Goal: Task Accomplishment & Management: Manage account settings

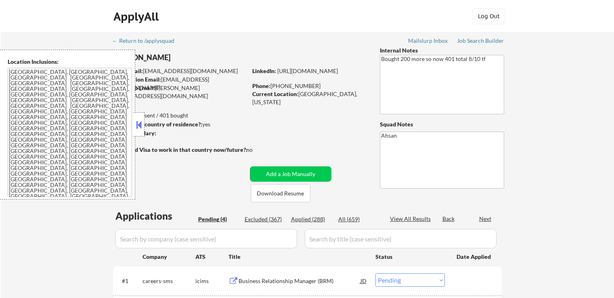
select select ""pending""
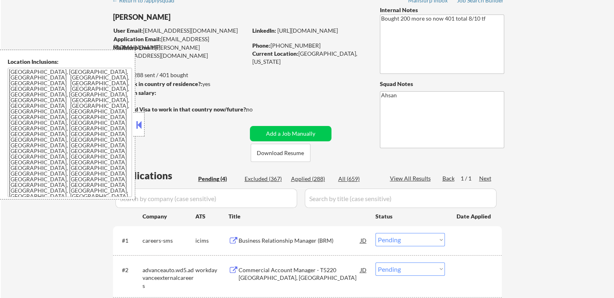
click at [137, 131] on div at bounding box center [138, 124] width 11 height 24
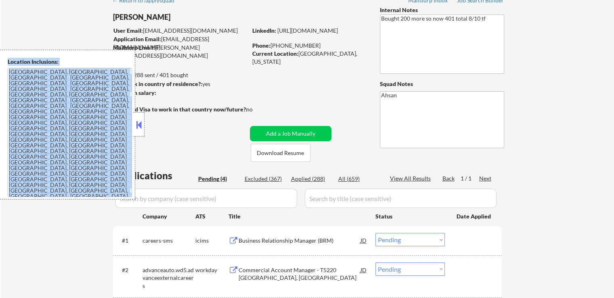
click at [137, 131] on div "Location Inclusions: [GEOGRAPHIC_DATA], [GEOGRAPHIC_DATA] [GEOGRAPHIC_DATA], [G…" at bounding box center [72, 125] width 144 height 150
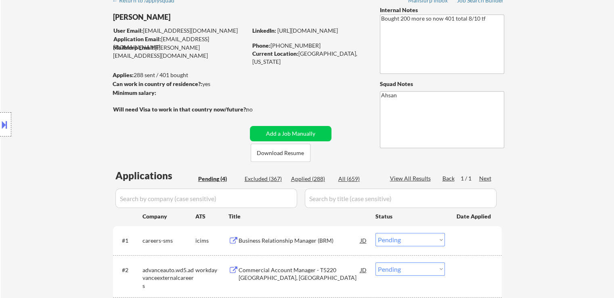
click at [101, 113] on div "Location Inclusions: [GEOGRAPHIC_DATA], [GEOGRAPHIC_DATA] [GEOGRAPHIC_DATA], [G…" at bounding box center [72, 125] width 144 height 150
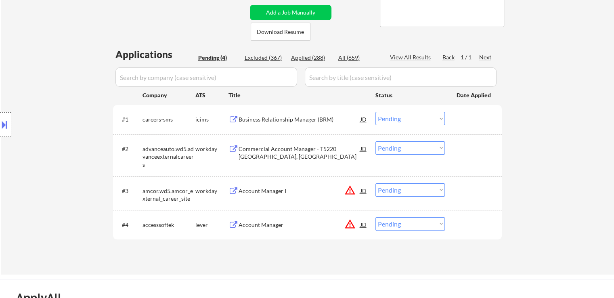
click at [67, 103] on div "Location Inclusions: [GEOGRAPHIC_DATA], [GEOGRAPHIC_DATA] [GEOGRAPHIC_DATA], [G…" at bounding box center [72, 125] width 144 height 150
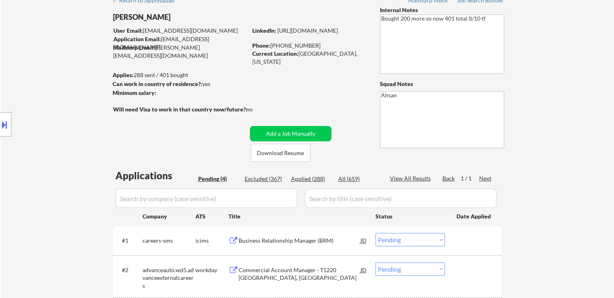
click at [79, 96] on div "Location Inclusions: [GEOGRAPHIC_DATA], [GEOGRAPHIC_DATA] [GEOGRAPHIC_DATA], [G…" at bounding box center [72, 125] width 144 height 150
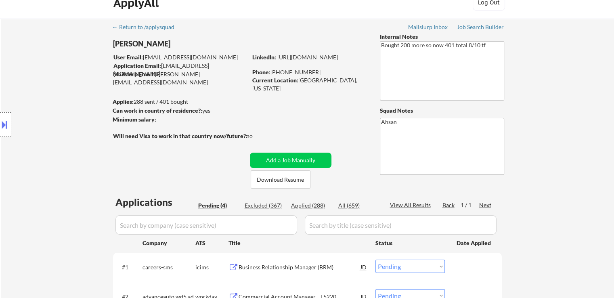
scroll to position [0, 0]
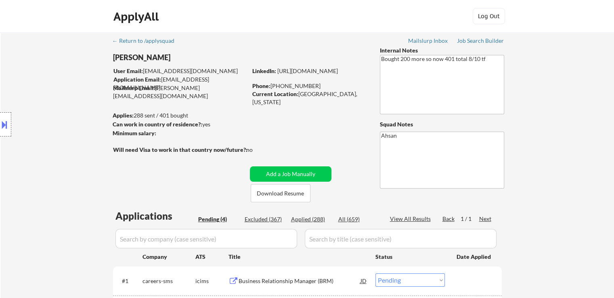
click at [81, 95] on div "Location Inclusions: [GEOGRAPHIC_DATA], [GEOGRAPHIC_DATA] [GEOGRAPHIC_DATA], [G…" at bounding box center [72, 125] width 144 height 150
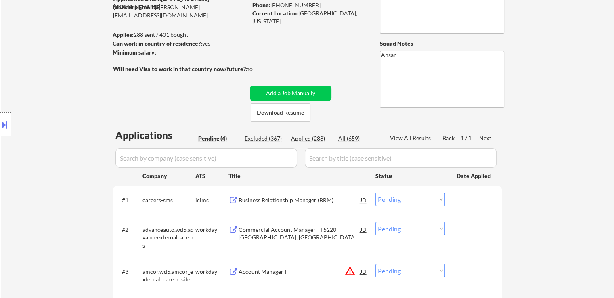
click at [82, 95] on div "Location Inclusions: [GEOGRAPHIC_DATA], [GEOGRAPHIC_DATA] [GEOGRAPHIC_DATA], [G…" at bounding box center [72, 125] width 144 height 150
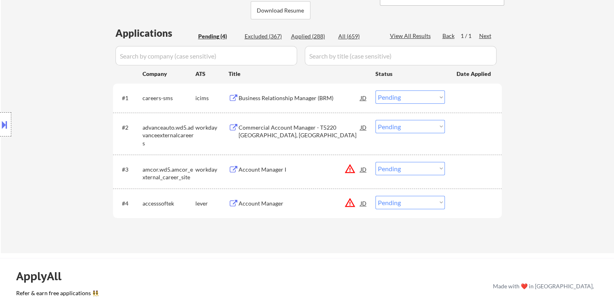
scroll to position [121, 0]
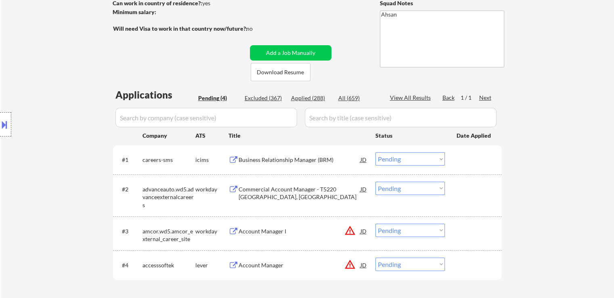
click at [82, 109] on div "Location Inclusions: [GEOGRAPHIC_DATA], [GEOGRAPHIC_DATA] [GEOGRAPHIC_DATA], [G…" at bounding box center [72, 125] width 144 height 150
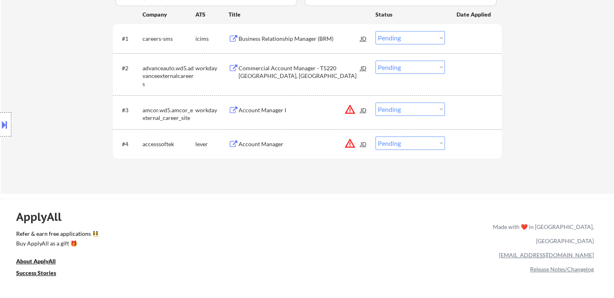
drag, startPoint x: 40, startPoint y: 131, endPoint x: 53, endPoint y: 130, distance: 12.6
click at [44, 131] on div "Location Inclusions: [GEOGRAPHIC_DATA], [GEOGRAPHIC_DATA] [GEOGRAPHIC_DATA], [G…" at bounding box center [72, 125] width 144 height 150
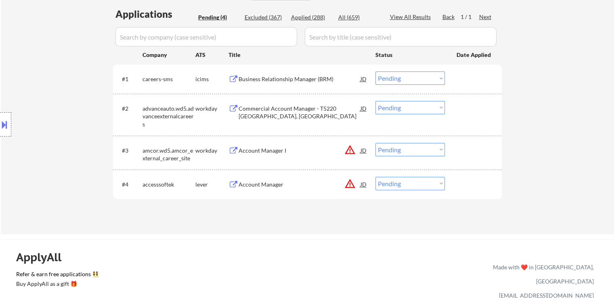
click at [48, 125] on div "Location Inclusions: [GEOGRAPHIC_DATA], [GEOGRAPHIC_DATA] [GEOGRAPHIC_DATA], [G…" at bounding box center [72, 125] width 144 height 150
click at [48, 124] on div "Location Inclusions: [GEOGRAPHIC_DATA], [GEOGRAPHIC_DATA] [GEOGRAPHIC_DATA], [G…" at bounding box center [72, 125] width 144 height 150
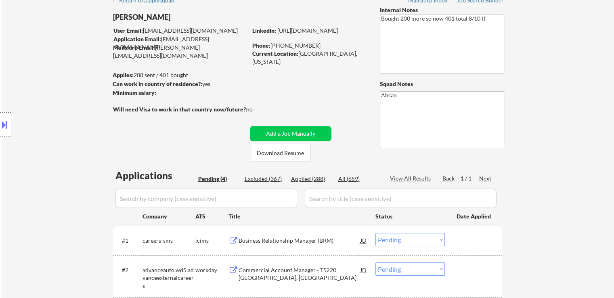
click at [40, 120] on div "Location Inclusions: [GEOGRAPHIC_DATA], [GEOGRAPHIC_DATA] [GEOGRAPHIC_DATA], [G…" at bounding box center [72, 125] width 144 height 150
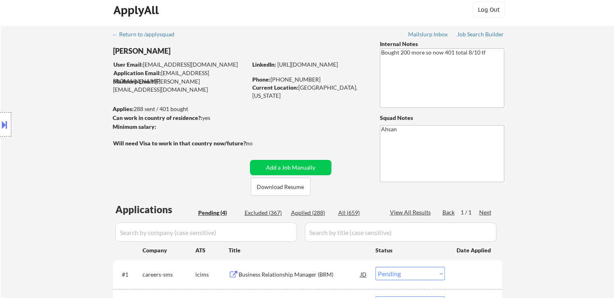
scroll to position [0, 0]
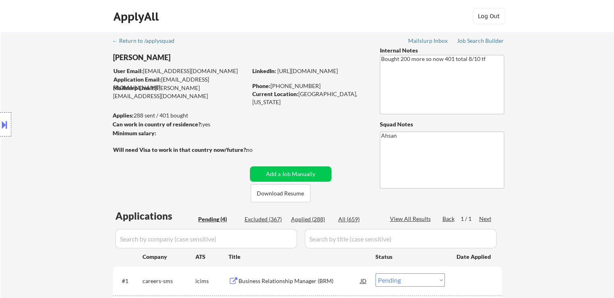
click at [37, 127] on div "Location Inclusions: [GEOGRAPHIC_DATA], [GEOGRAPHIC_DATA] [GEOGRAPHIC_DATA], [G…" at bounding box center [72, 125] width 144 height 150
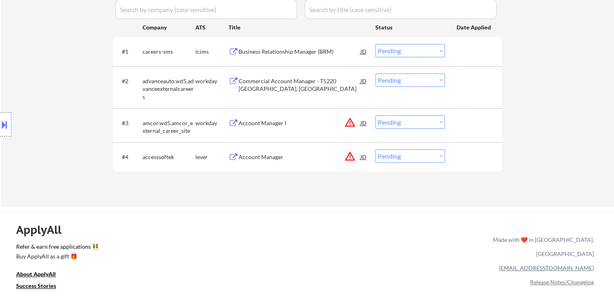
scroll to position [242, 0]
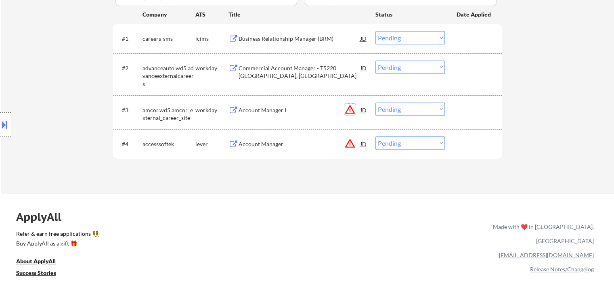
click at [350, 109] on button "warning_amber" at bounding box center [349, 109] width 11 height 11
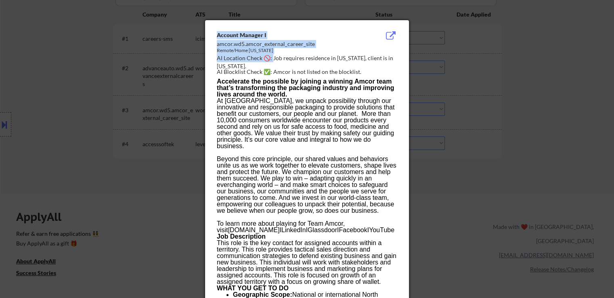
drag, startPoint x: 273, startPoint y: 58, endPoint x: 449, endPoint y: 50, distance: 175.7
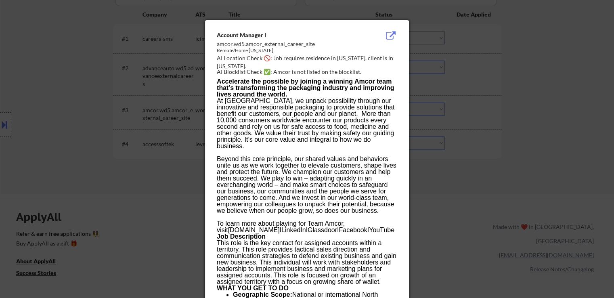
click at [361, 58] on div "AI Location Check 🚫: Job requires residence in [US_STATE], client is in [US_STA…" at bounding box center [309, 62] width 184 height 16
click at [545, 59] on div at bounding box center [307, 149] width 614 height 298
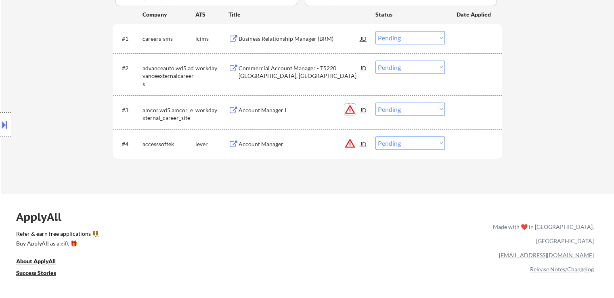
click at [353, 110] on button "warning_amber" at bounding box center [349, 109] width 11 height 11
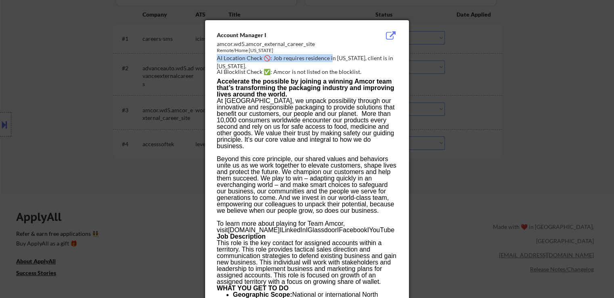
drag, startPoint x: 272, startPoint y: 55, endPoint x: 332, endPoint y: 57, distance: 59.8
click at [332, 57] on div "Account Manager I amcor.wd5.amcor_external_career_site Remote/Home [US_STATE] A…" at bounding box center [309, 54] width 184 height 46
drag, startPoint x: 246, startPoint y: 68, endPoint x: 223, endPoint y: 67, distance: 22.6
click at [223, 67] on div "Account Manager I amcor.wd5.amcor_external_career_site Remote/Home [US_STATE] A…" at bounding box center [309, 54] width 184 height 46
drag, startPoint x: 565, startPoint y: 117, endPoint x: 510, endPoint y: 138, distance: 59.1
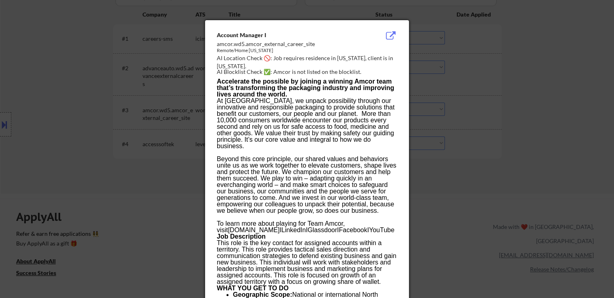
click at [565, 114] on div at bounding box center [307, 149] width 614 height 298
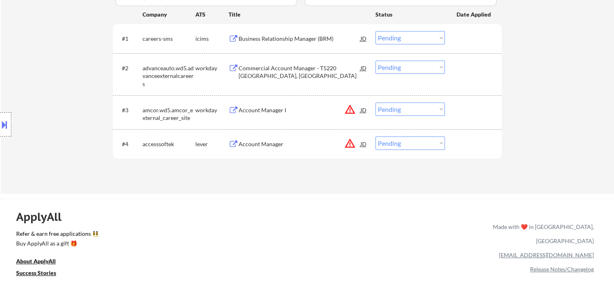
click at [262, 112] on div "Account Manager I" at bounding box center [300, 110] width 122 height 8
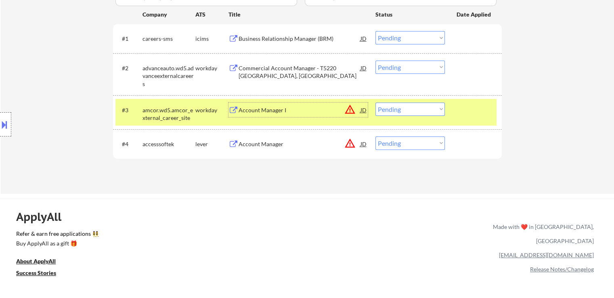
click at [0, 123] on button at bounding box center [4, 124] width 9 height 13
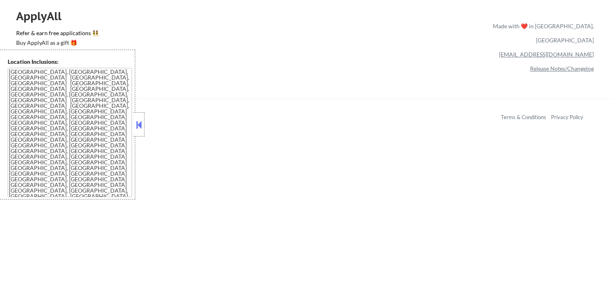
scroll to position [444, 0]
click at [123, 151] on textarea "[GEOGRAPHIC_DATA], [GEOGRAPHIC_DATA], [GEOGRAPHIC_DATA] [GEOGRAPHIC_DATA], [GEO…" at bounding box center [70, 132] width 124 height 129
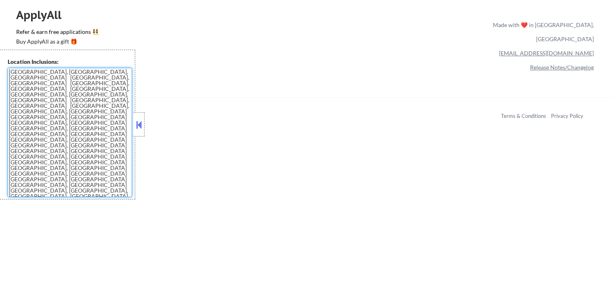
drag, startPoint x: 82, startPoint y: 189, endPoint x: 71, endPoint y: 179, distance: 15.5
click at [71, 179] on textarea "[GEOGRAPHIC_DATA], [GEOGRAPHIC_DATA], [GEOGRAPHIC_DATA] [GEOGRAPHIC_DATA], [GEO…" at bounding box center [70, 132] width 124 height 129
click at [68, 175] on textarea "[GEOGRAPHIC_DATA], [GEOGRAPHIC_DATA], [GEOGRAPHIC_DATA] [GEOGRAPHIC_DATA], [GEO…" at bounding box center [70, 132] width 124 height 129
drag, startPoint x: 33, startPoint y: 70, endPoint x: 44, endPoint y: 71, distance: 10.1
click at [44, 71] on textarea "[GEOGRAPHIC_DATA], [GEOGRAPHIC_DATA], [GEOGRAPHIC_DATA] [GEOGRAPHIC_DATA], [GEO…" at bounding box center [70, 132] width 124 height 129
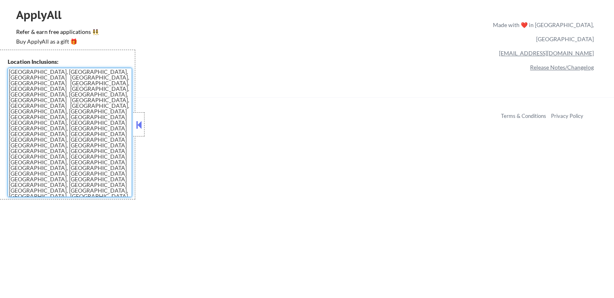
click at [62, 111] on textarea "[GEOGRAPHIC_DATA], [GEOGRAPHIC_DATA], [GEOGRAPHIC_DATA] [GEOGRAPHIC_DATA], [GEO…" at bounding box center [70, 132] width 124 height 129
drag, startPoint x: 89, startPoint y: 66, endPoint x: 77, endPoint y: 69, distance: 12.8
click at [77, 69] on div "Location Inclusions: [GEOGRAPHIC_DATA], [GEOGRAPHIC_DATA] [GEOGRAPHIC_DATA], [G…" at bounding box center [67, 125] width 135 height 150
click at [92, 100] on textarea "[GEOGRAPHIC_DATA], [GEOGRAPHIC_DATA], [GEOGRAPHIC_DATA] [GEOGRAPHIC_DATA], [GEO…" at bounding box center [70, 132] width 124 height 129
drag, startPoint x: 119, startPoint y: 69, endPoint x: 134, endPoint y: 71, distance: 14.7
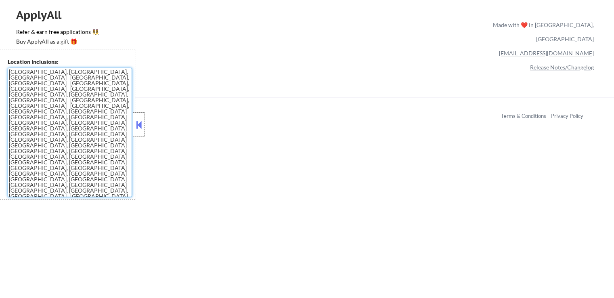
click at [134, 71] on div "Location Inclusions: [GEOGRAPHIC_DATA], [GEOGRAPHIC_DATA] [GEOGRAPHIC_DATA], [G…" at bounding box center [67, 125] width 135 height 150
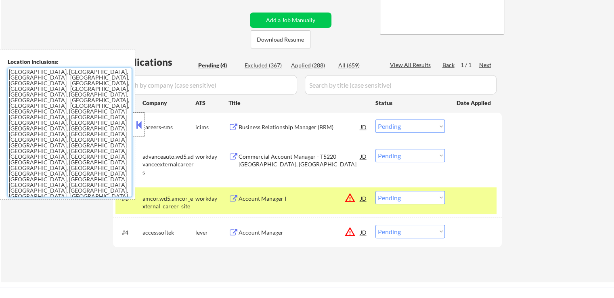
scroll to position [108, 0]
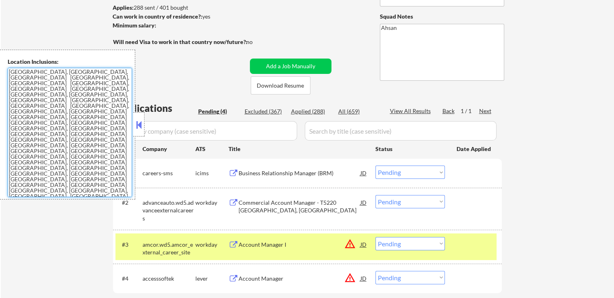
click at [48, 112] on textarea "[GEOGRAPHIC_DATA], [GEOGRAPHIC_DATA], [GEOGRAPHIC_DATA] [GEOGRAPHIC_DATA], [GEO…" at bounding box center [70, 132] width 124 height 129
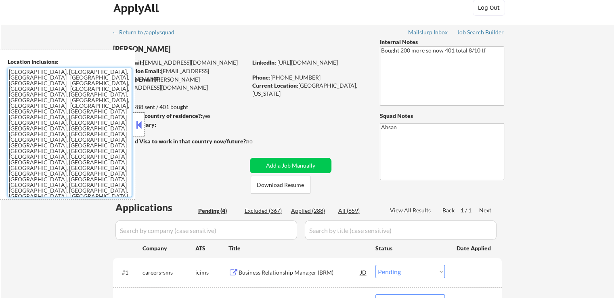
scroll to position [0, 0]
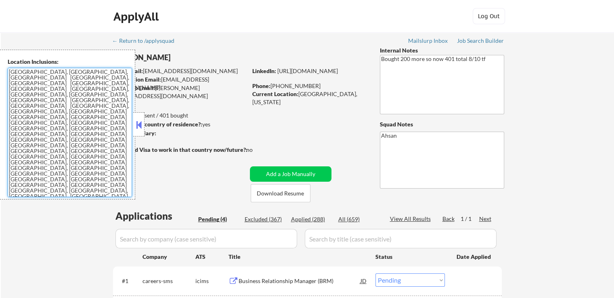
click at [60, 128] on textarea "[GEOGRAPHIC_DATA], [GEOGRAPHIC_DATA], [GEOGRAPHIC_DATA] [GEOGRAPHIC_DATA], [GEO…" at bounding box center [70, 132] width 124 height 129
click at [69, 133] on textarea "[GEOGRAPHIC_DATA], [GEOGRAPHIC_DATA], [GEOGRAPHIC_DATA] [GEOGRAPHIC_DATA], [GEO…" at bounding box center [70, 132] width 124 height 129
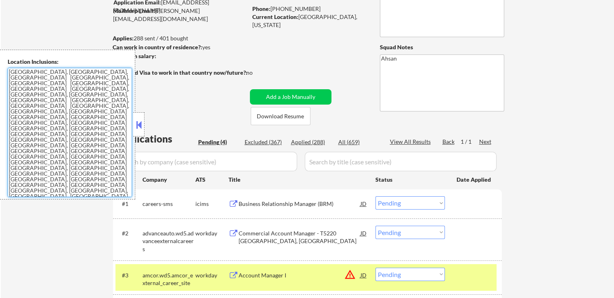
scroll to position [121, 0]
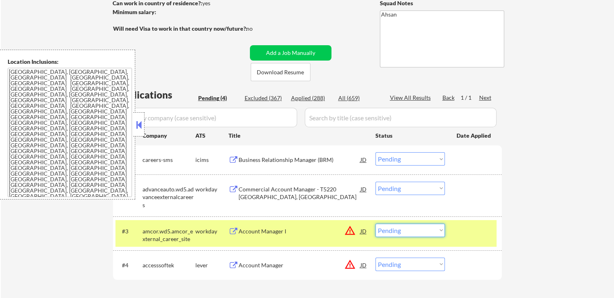
click at [415, 231] on select "Choose an option... Pending Applied Excluded (Questions) Excluded (Expired) Exc…" at bounding box center [409, 230] width 69 height 13
click at [375, 224] on select "Choose an option... Pending Applied Excluded (Questions) Excluded (Expired) Exc…" at bounding box center [409, 230] width 69 height 13
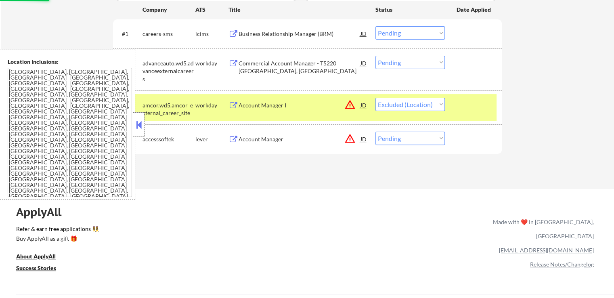
scroll to position [283, 0]
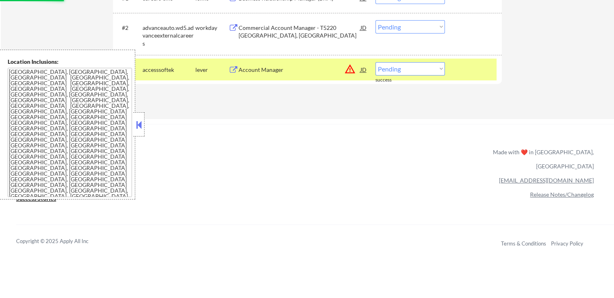
click at [139, 125] on button at bounding box center [138, 125] width 9 height 12
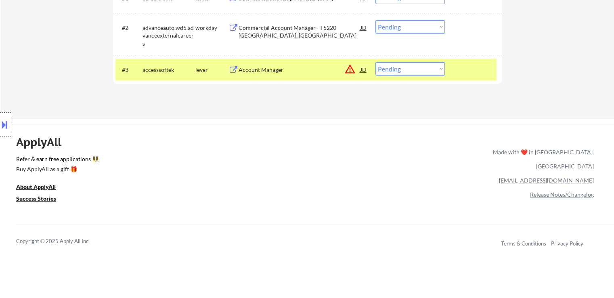
click at [349, 70] on button "warning_amber" at bounding box center [349, 68] width 11 height 11
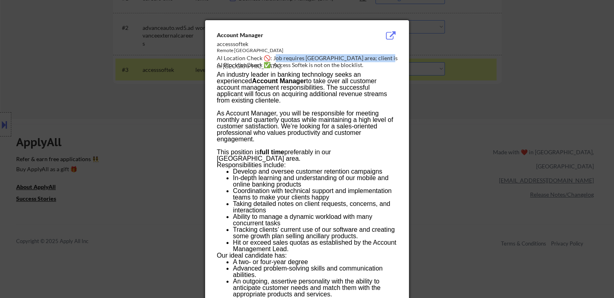
drag, startPoint x: 275, startPoint y: 57, endPoint x: 378, endPoint y: 59, distance: 102.5
click at [378, 59] on div "AI Location Check 🚫: Job requires [GEOGRAPHIC_DATA] area; client is in [GEOGRAP…" at bounding box center [309, 62] width 184 height 16
click at [467, 103] on div at bounding box center [307, 149] width 614 height 298
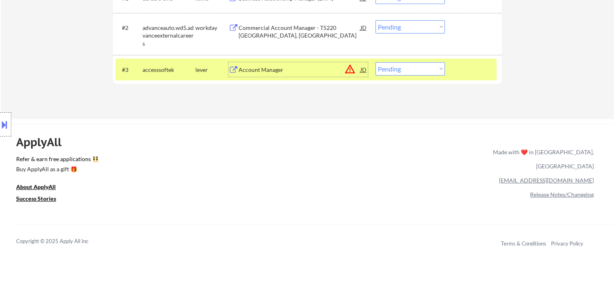
click at [260, 67] on div "Account Manager" at bounding box center [300, 70] width 122 height 8
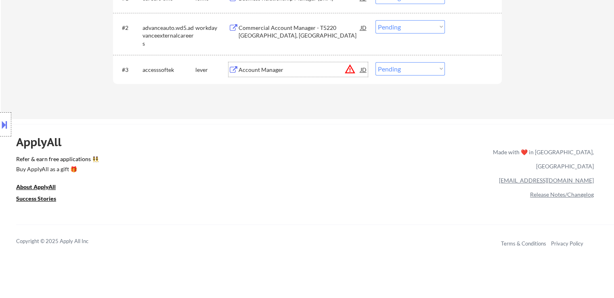
click at [6, 126] on button at bounding box center [4, 124] width 9 height 13
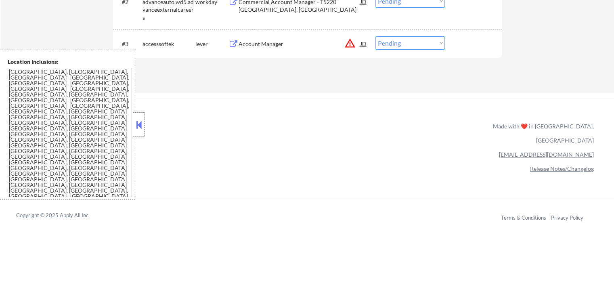
scroll to position [323, 0]
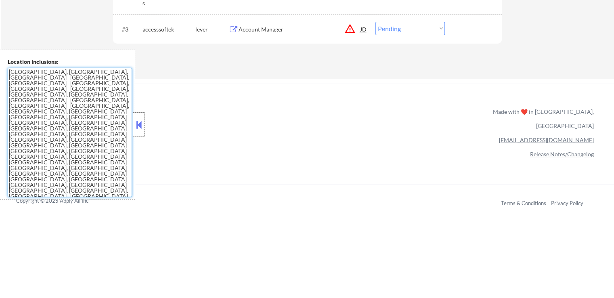
drag, startPoint x: 57, startPoint y: 172, endPoint x: 18, endPoint y: 120, distance: 64.5
click at [15, 120] on textarea "[GEOGRAPHIC_DATA], [GEOGRAPHIC_DATA], [GEOGRAPHIC_DATA] [GEOGRAPHIC_DATA], [GEO…" at bounding box center [70, 132] width 124 height 129
click at [243, 150] on div "ApplyAll Refer & earn free applications 👯‍♀️ Buy ApplyAll as a gift 🎁 About App…" at bounding box center [307, 153] width 614 height 128
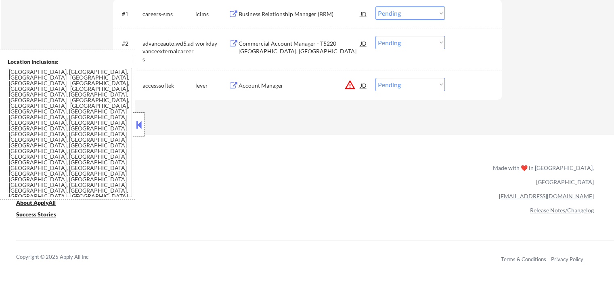
scroll to position [242, 0]
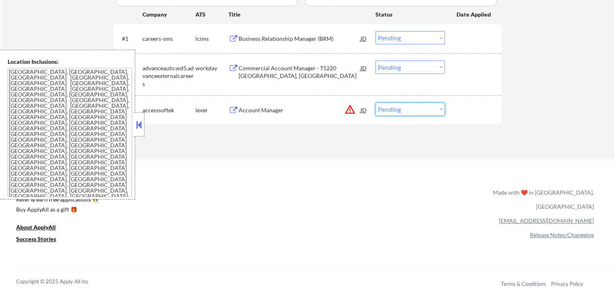
click at [402, 114] on select "Choose an option... Pending Applied Excluded (Questions) Excluded (Expired) Exc…" at bounding box center [409, 109] width 69 height 13
select select ""excluded__location_""
click at [375, 103] on select "Choose an option... Pending Applied Excluded (Questions) Excluded (Expired) Exc…" at bounding box center [409, 109] width 69 height 13
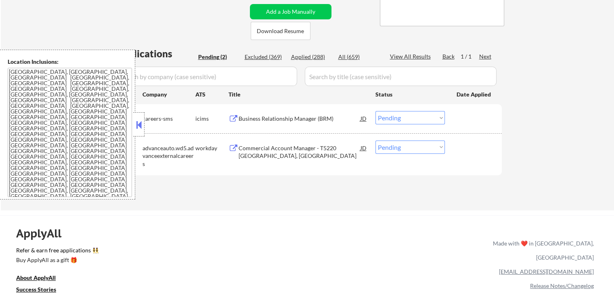
scroll to position [161, 0]
click at [283, 147] on div "Commercial Account Manager - T5220 [GEOGRAPHIC_DATA], [GEOGRAPHIC_DATA]" at bounding box center [300, 153] width 122 height 16
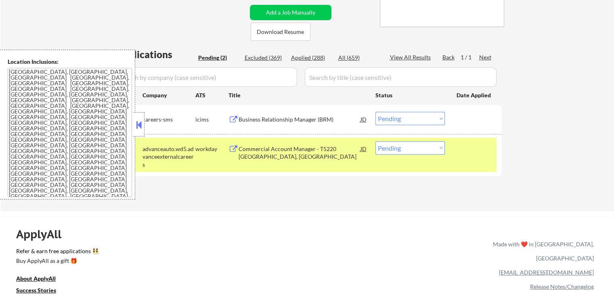
click at [147, 193] on div "Applications Pending (2) Excluded (369) Applied (288) All (659) View All Result…" at bounding box center [307, 122] width 389 height 148
click at [139, 131] on div at bounding box center [138, 124] width 11 height 24
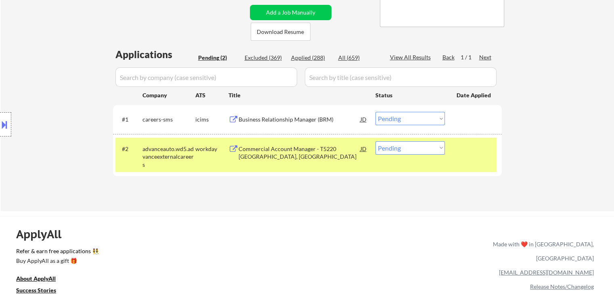
click at [102, 120] on div "Location Inclusions: [GEOGRAPHIC_DATA], [GEOGRAPHIC_DATA] [GEOGRAPHIC_DATA], [G…" at bounding box center [72, 125] width 144 height 150
click at [1, 126] on button at bounding box center [4, 124] width 9 height 13
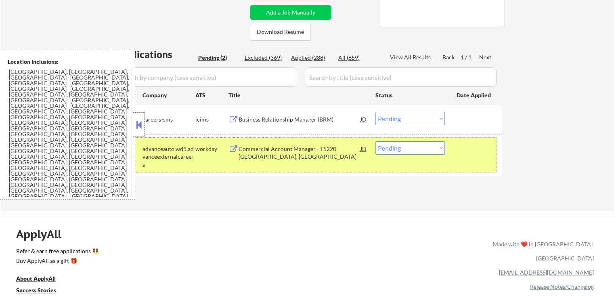
click at [303, 161] on div "#2 advanceauto.wd5.advanceexternalcareers workday Commercial Account Manager - …" at bounding box center [305, 155] width 381 height 35
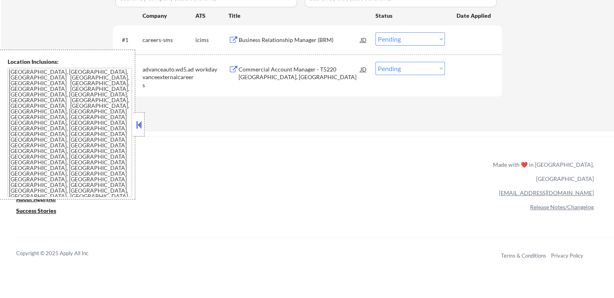
scroll to position [202, 0]
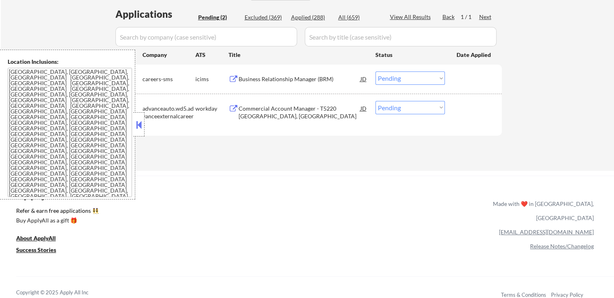
click at [343, 147] on div "Applications Pending (2) Excluded (369) Applied (288) All (659) View All Result…" at bounding box center [307, 81] width 389 height 148
click at [404, 81] on select "Choose an option... Pending Applied Excluded (Questions) Excluded (Expired) Exc…" at bounding box center [409, 77] width 69 height 13
drag, startPoint x: 308, startPoint y: 185, endPoint x: 479, endPoint y: 45, distance: 220.8
click at [308, 184] on div "ApplyAll Refer & earn free applications 👯‍♀️ Buy ApplyAll as a gift 🎁 About App…" at bounding box center [307, 245] width 614 height 128
click at [264, 175] on div "← Return to /applysquad Mailslurp Inbox Job Search Builder [PERSON_NAME] User E…" at bounding box center [307, 191] width 614 height 786
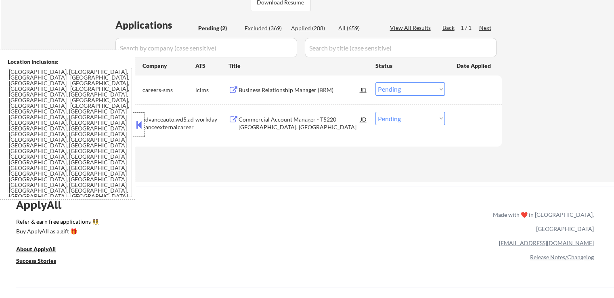
scroll to position [161, 0]
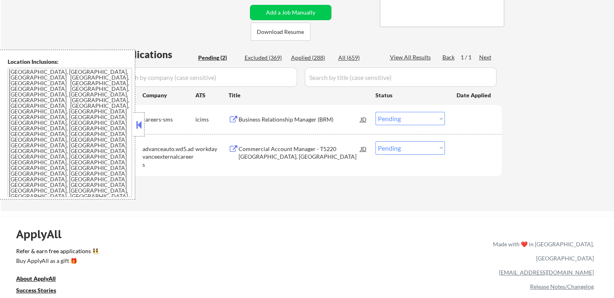
click at [140, 125] on button at bounding box center [138, 125] width 9 height 12
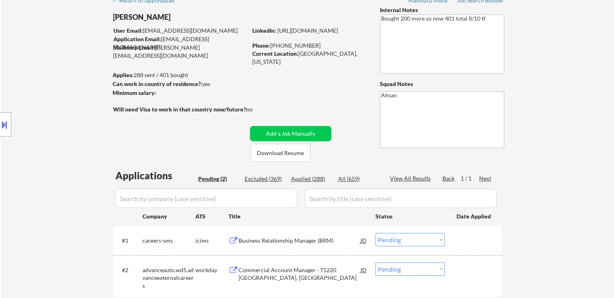
click at [31, 115] on div "Location Inclusions: [GEOGRAPHIC_DATA], [GEOGRAPHIC_DATA] [GEOGRAPHIC_DATA], [G…" at bounding box center [72, 125] width 144 height 150
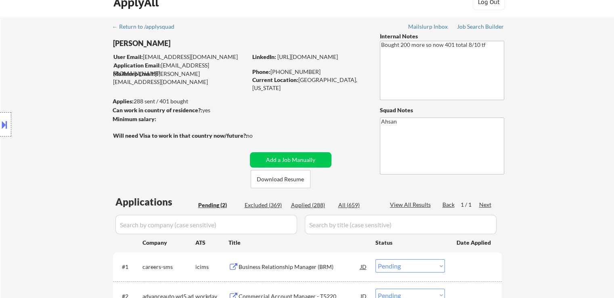
scroll to position [0, 0]
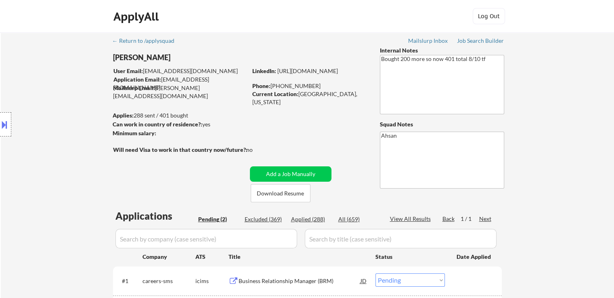
click at [31, 113] on div "Location Inclusions: [GEOGRAPHIC_DATA], [GEOGRAPHIC_DATA] [GEOGRAPHIC_DATA], [G…" at bounding box center [72, 125] width 144 height 150
click at [45, 96] on div "Location Inclusions: [GEOGRAPHIC_DATA], [GEOGRAPHIC_DATA] [GEOGRAPHIC_DATA], [G…" at bounding box center [72, 125] width 144 height 150
click at [58, 124] on div "Location Inclusions: [GEOGRAPHIC_DATA], [GEOGRAPHIC_DATA] [GEOGRAPHIC_DATA], [G…" at bounding box center [72, 125] width 144 height 150
